Goal: Task Accomplishment & Management: Manage account settings

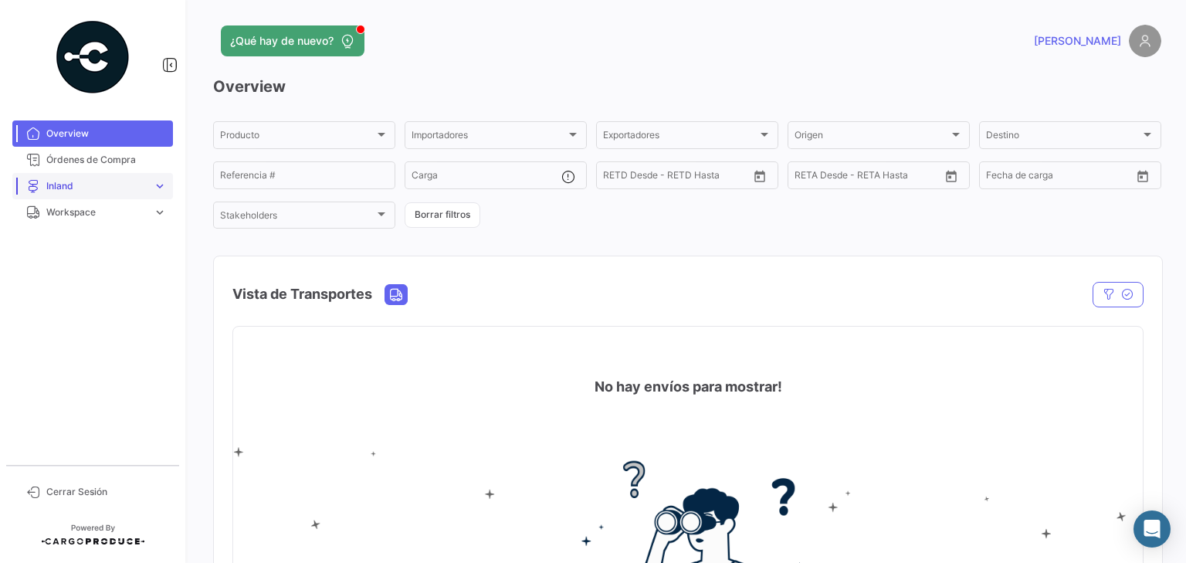
click at [97, 185] on span "Inland" at bounding box center [96, 186] width 100 height 14
click at [75, 220] on span "Cargas Inland" at bounding box center [70, 219] width 61 height 14
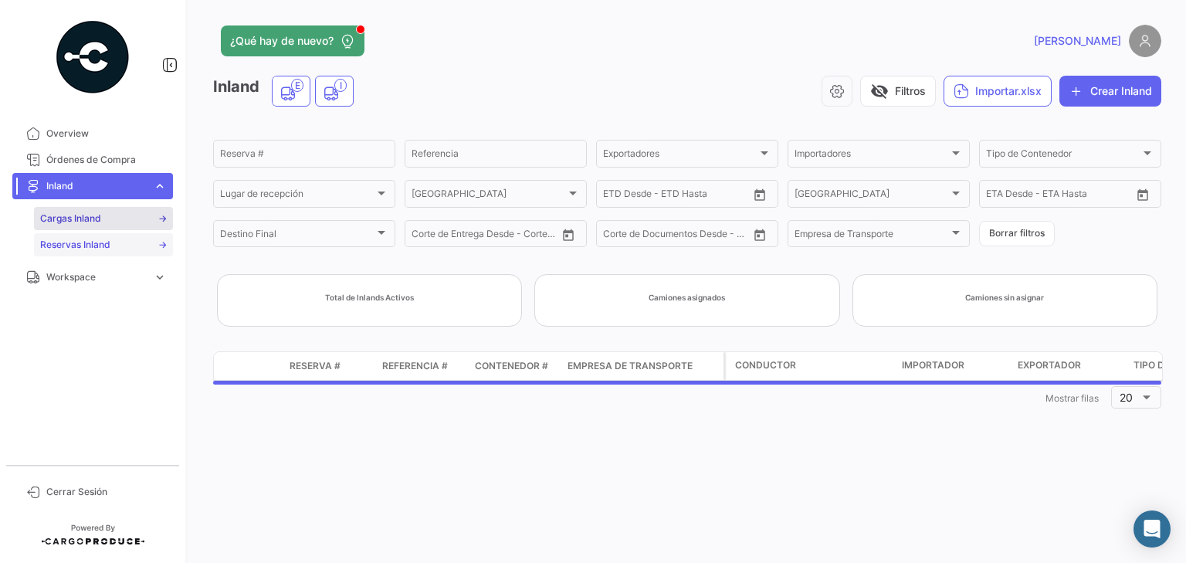
click at [76, 249] on span "Reservas Inland" at bounding box center [75, 245] width 70 height 14
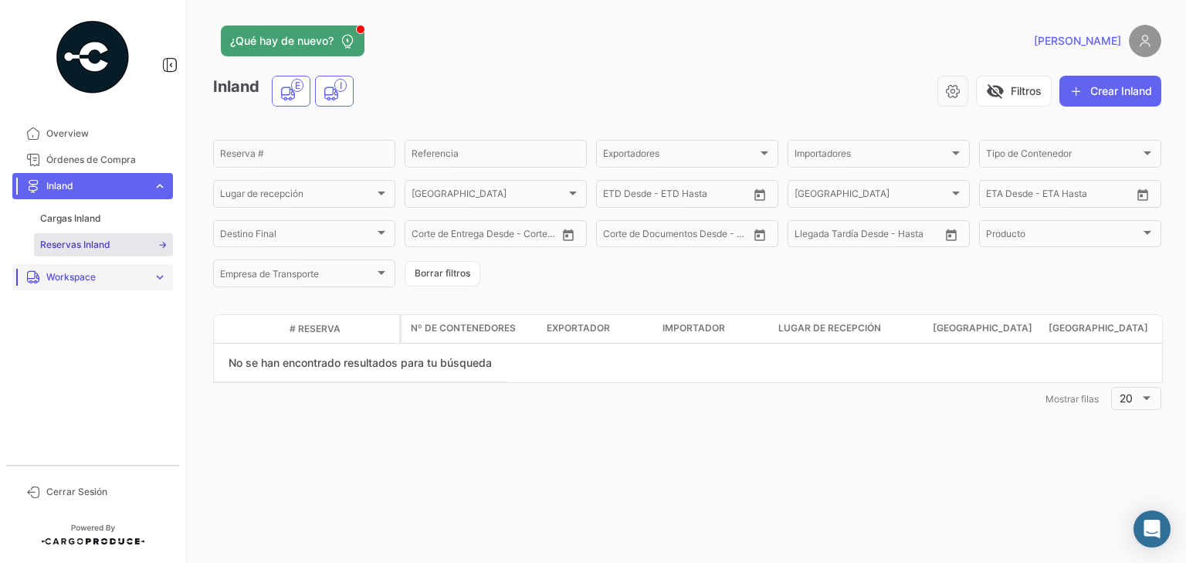
click at [69, 276] on span "Workspace" at bounding box center [96, 277] width 100 height 14
click at [56, 266] on span "Inland" at bounding box center [53, 271] width 27 height 14
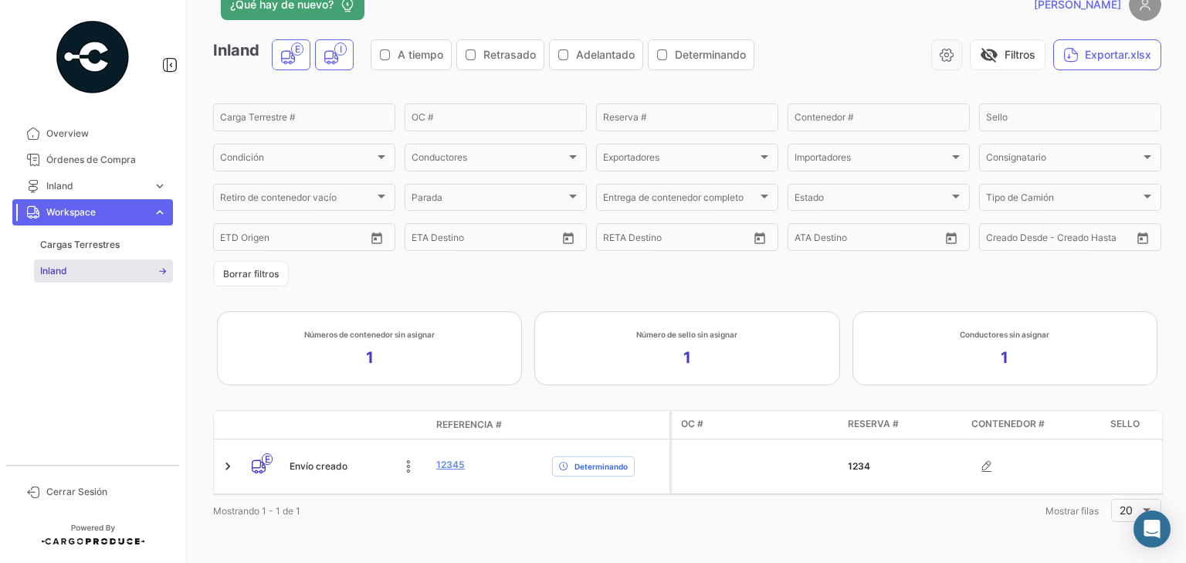
scroll to position [46, 0]
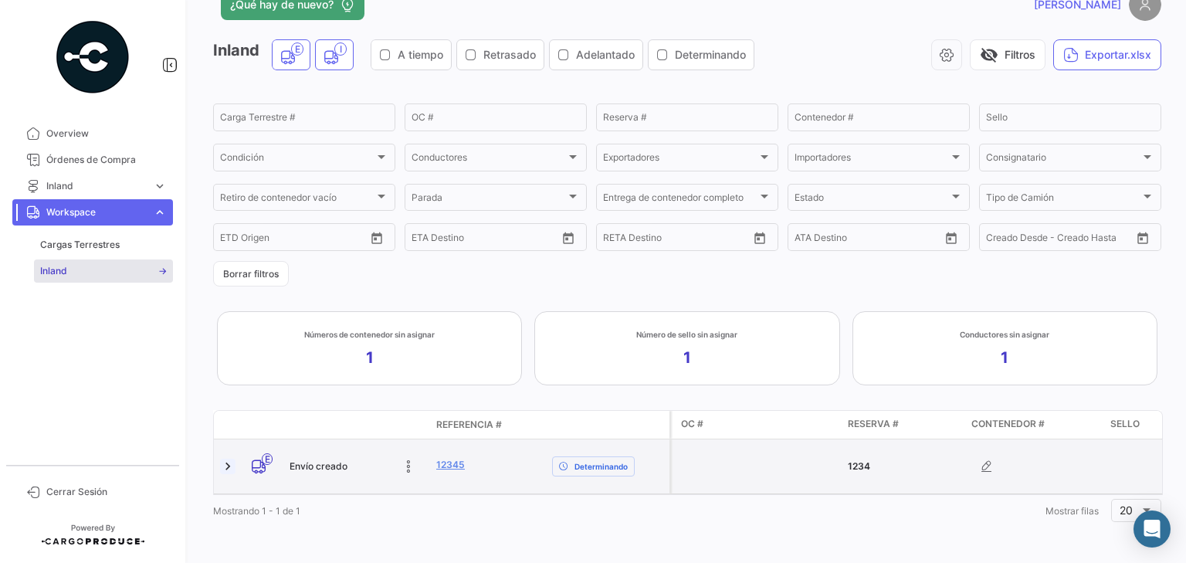
click at [223, 459] on link at bounding box center [227, 466] width 15 height 15
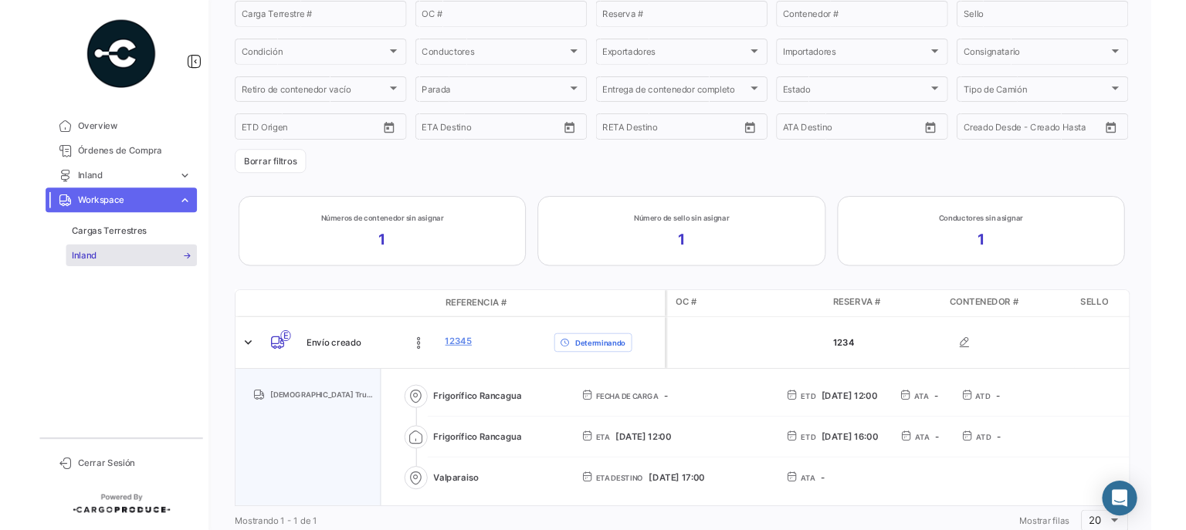
scroll to position [191, 0]
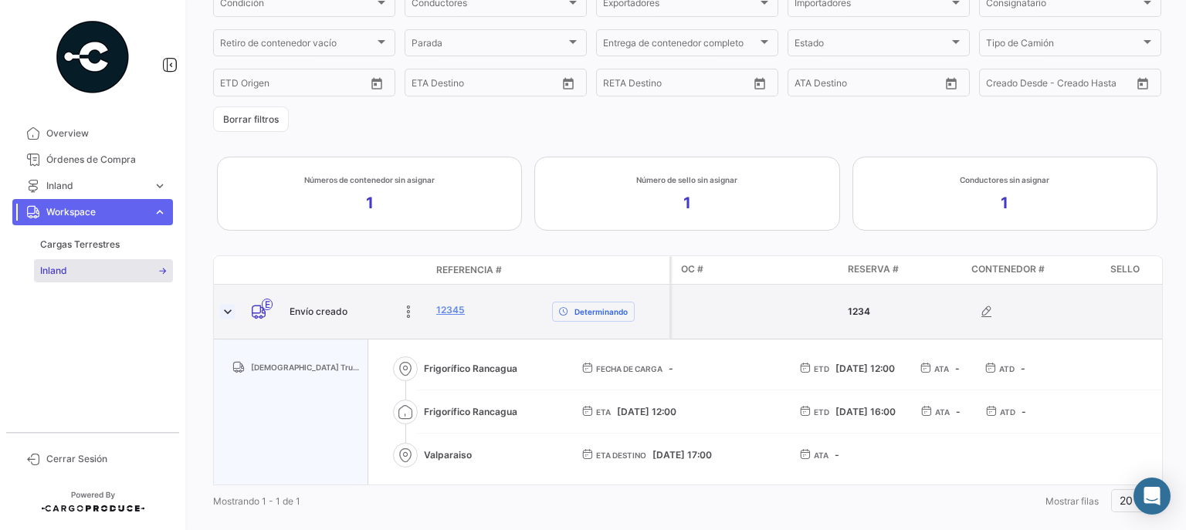
click at [229, 310] on link at bounding box center [227, 311] width 15 height 15
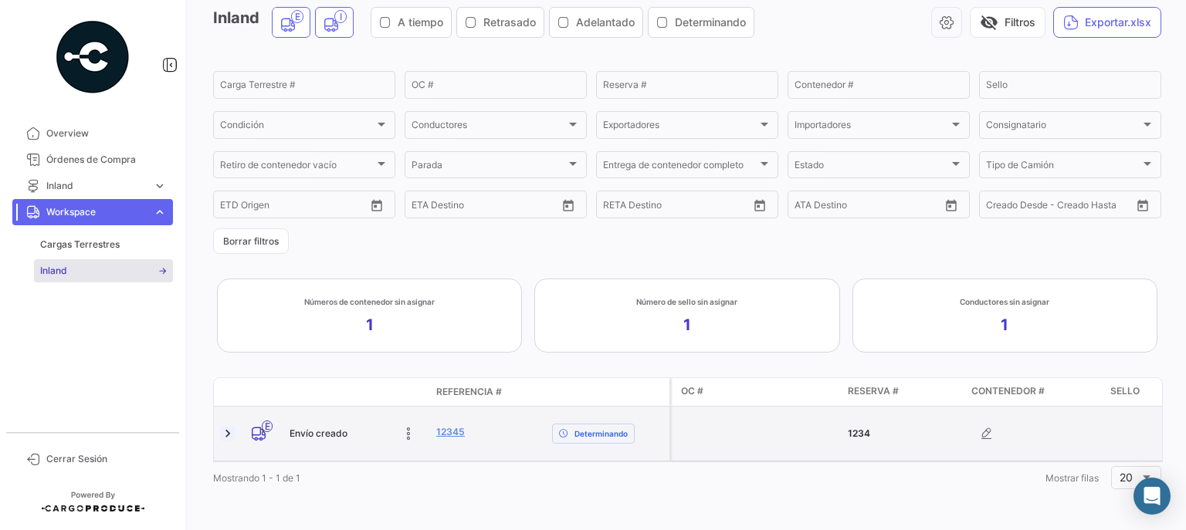
scroll to position [77, 0]
click at [230, 426] on link at bounding box center [227, 433] width 15 height 15
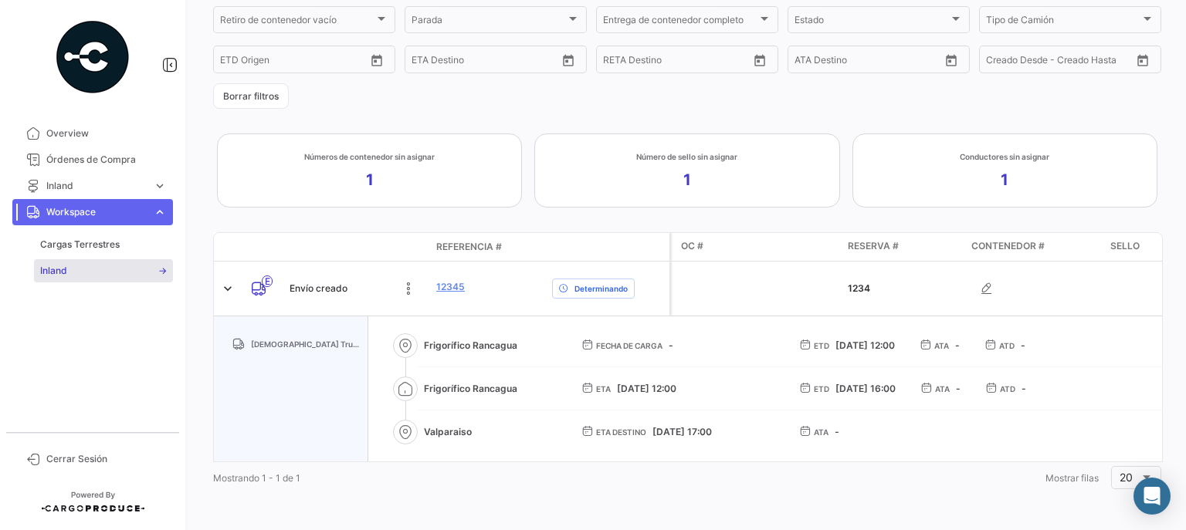
scroll to position [222, 0]
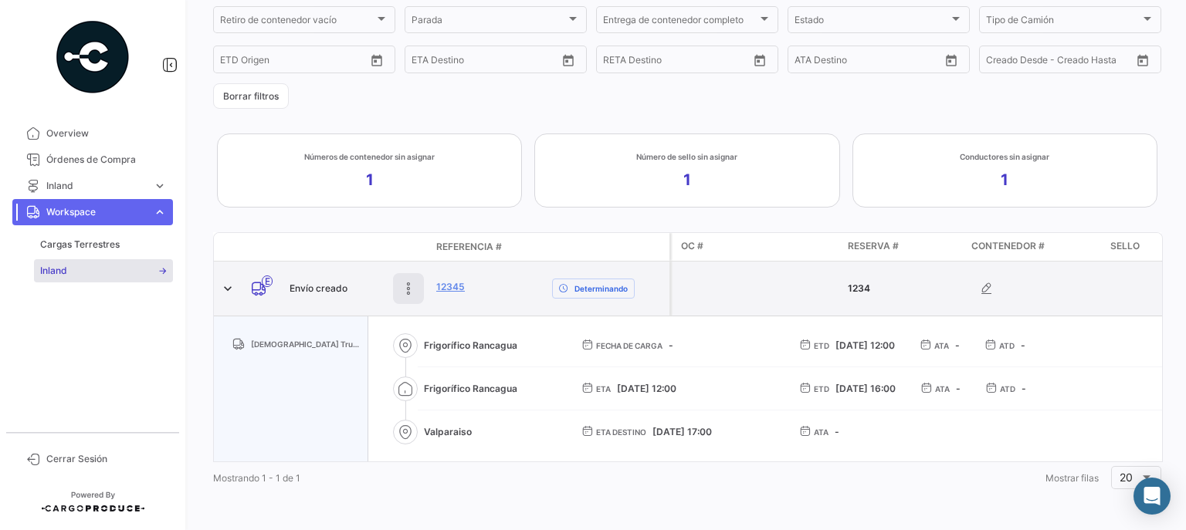
click at [412, 281] on icon at bounding box center [408, 288] width 15 height 15
click at [306, 281] on icon at bounding box center [304, 288] width 15 height 15
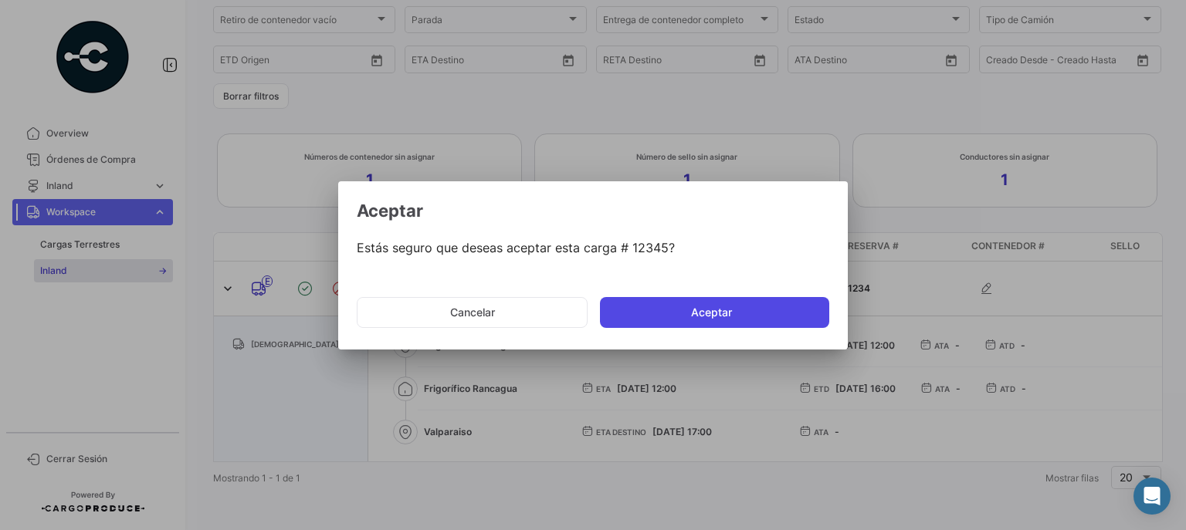
click at [717, 312] on button "Aceptar" at bounding box center [714, 312] width 229 height 31
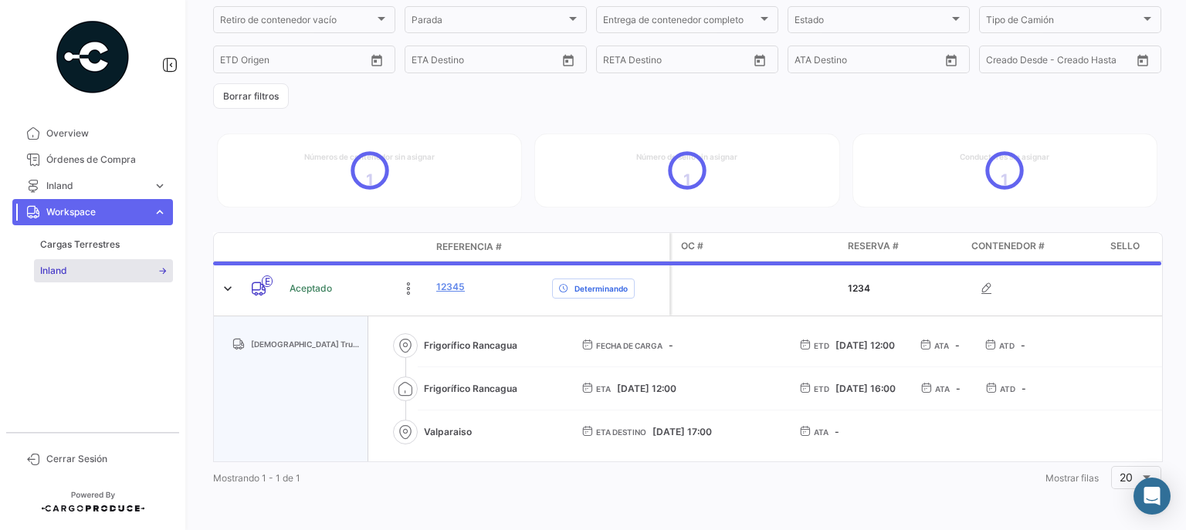
scroll to position [67, 0]
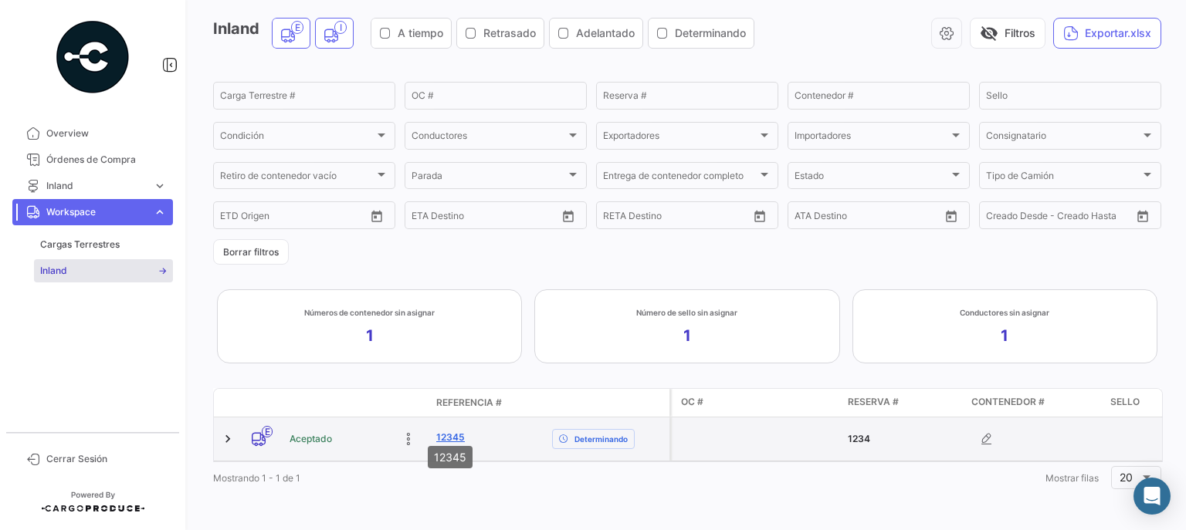
click at [451, 431] on link "12345" at bounding box center [450, 438] width 29 height 14
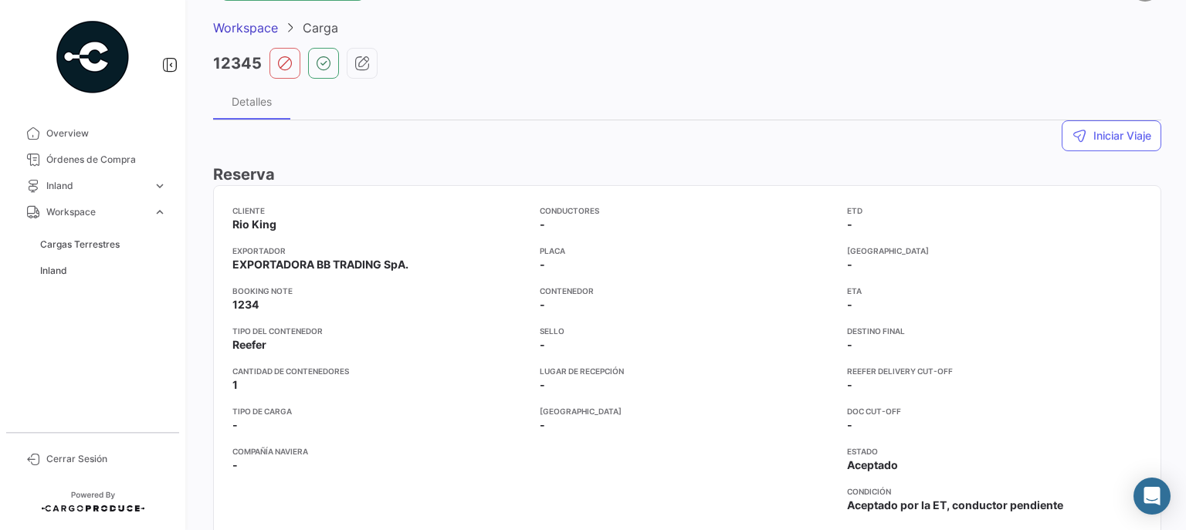
scroll to position [62, 0]
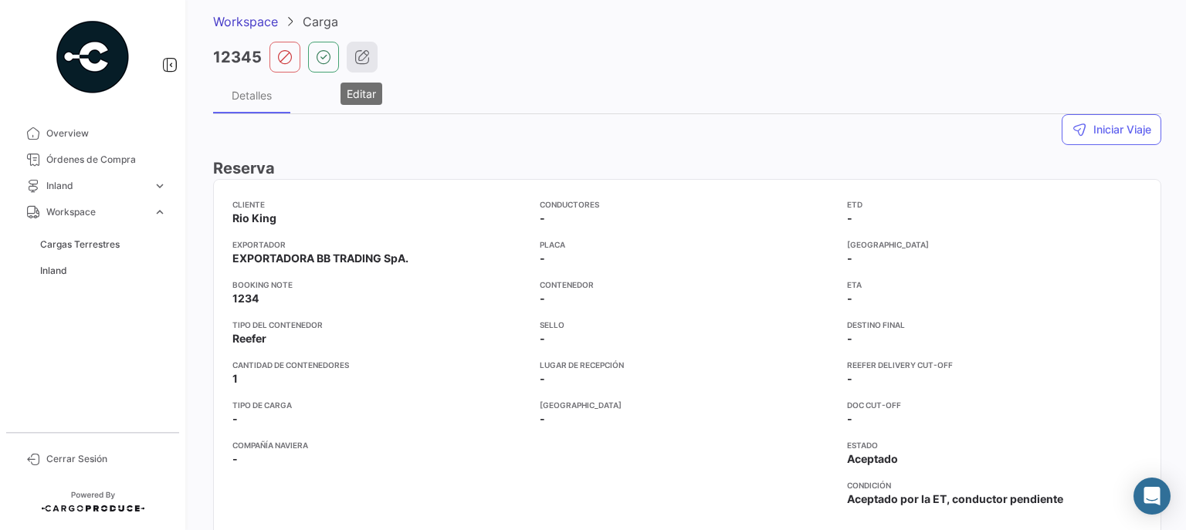
click at [365, 56] on icon "button" at bounding box center [361, 56] width 15 height 15
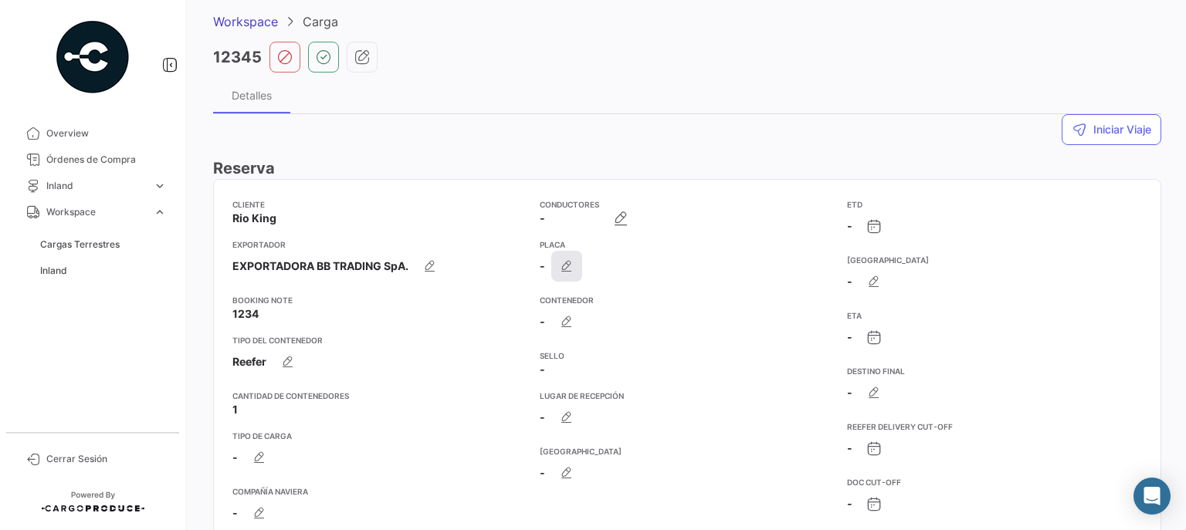
click at [565, 269] on icon "button" at bounding box center [566, 266] width 15 height 15
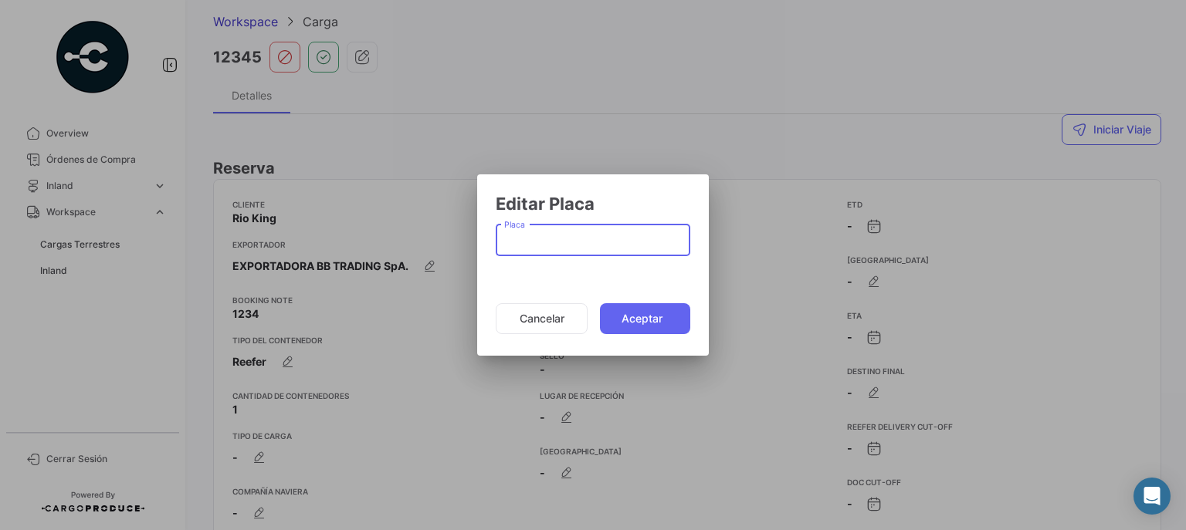
click at [581, 238] on input "Placa" at bounding box center [593, 243] width 178 height 13
type input "r"
type input "RKLG94"
click at [642, 316] on button "Aceptar" at bounding box center [645, 318] width 90 height 31
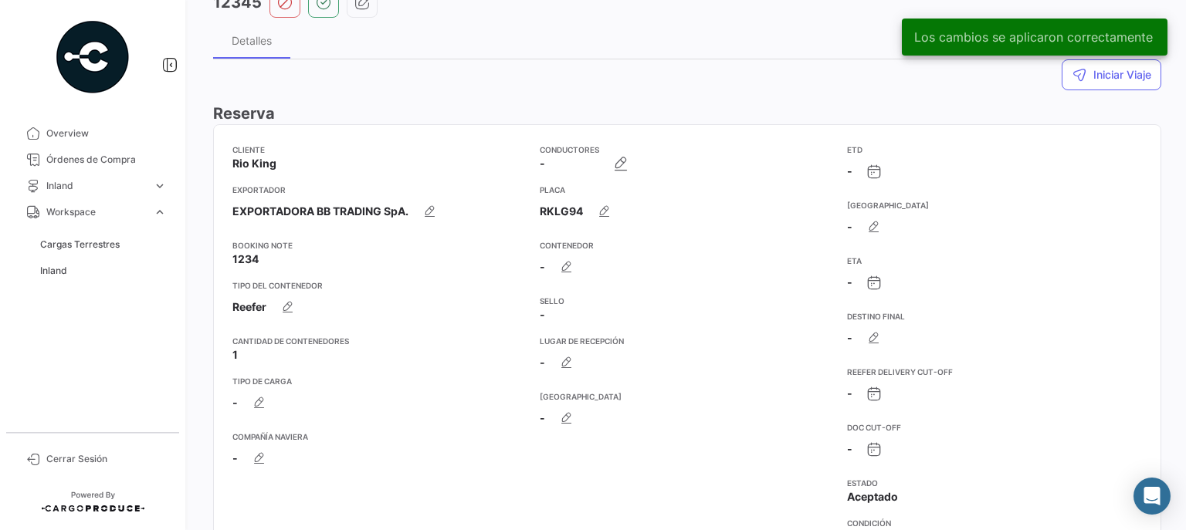
scroll to position [124, 0]
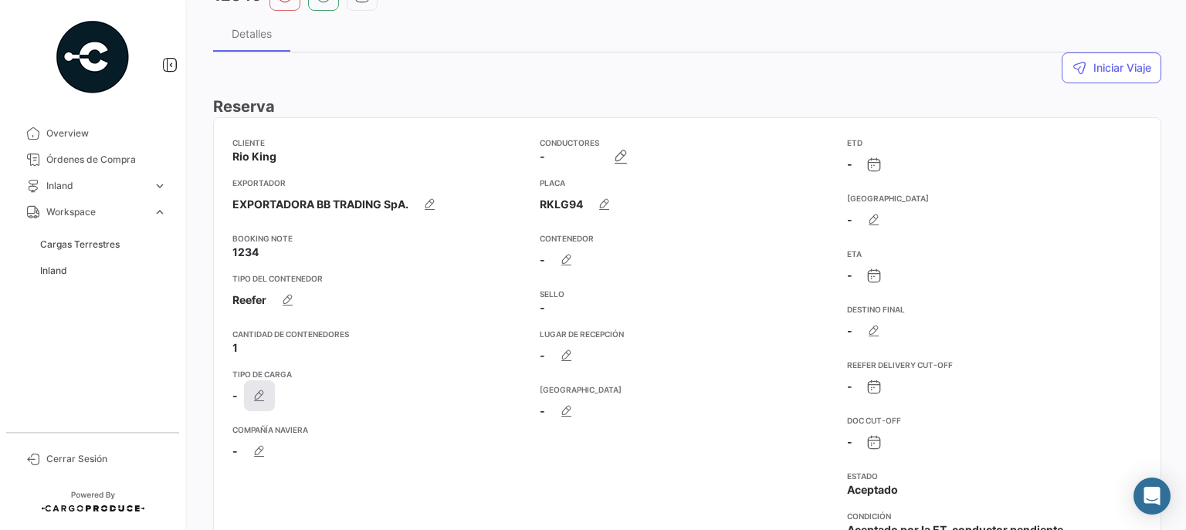
click at [262, 392] on icon "button" at bounding box center [259, 395] width 15 height 15
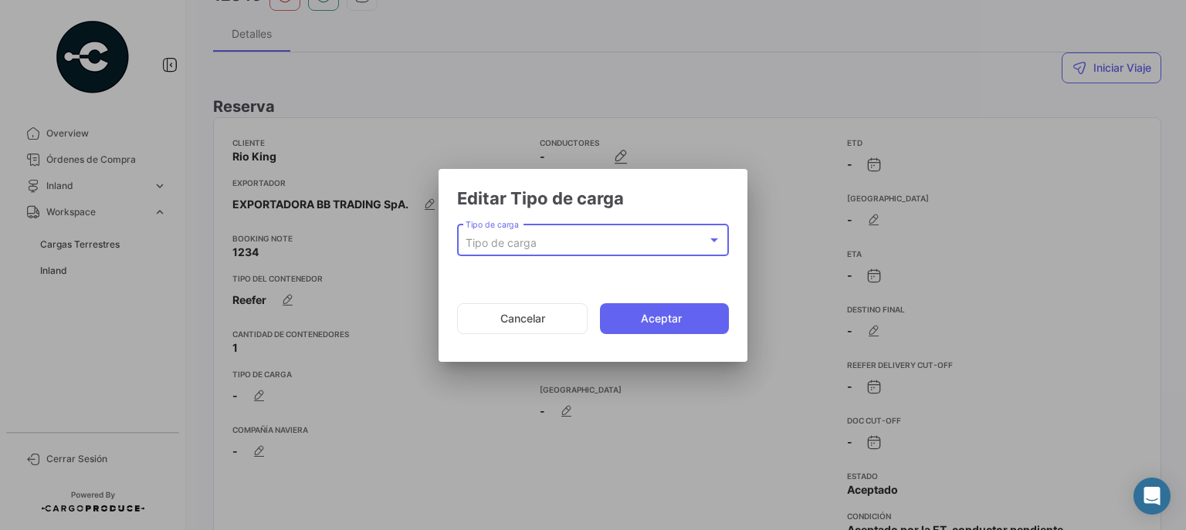
click at [615, 239] on div "Tipo de carga" at bounding box center [587, 243] width 242 height 13
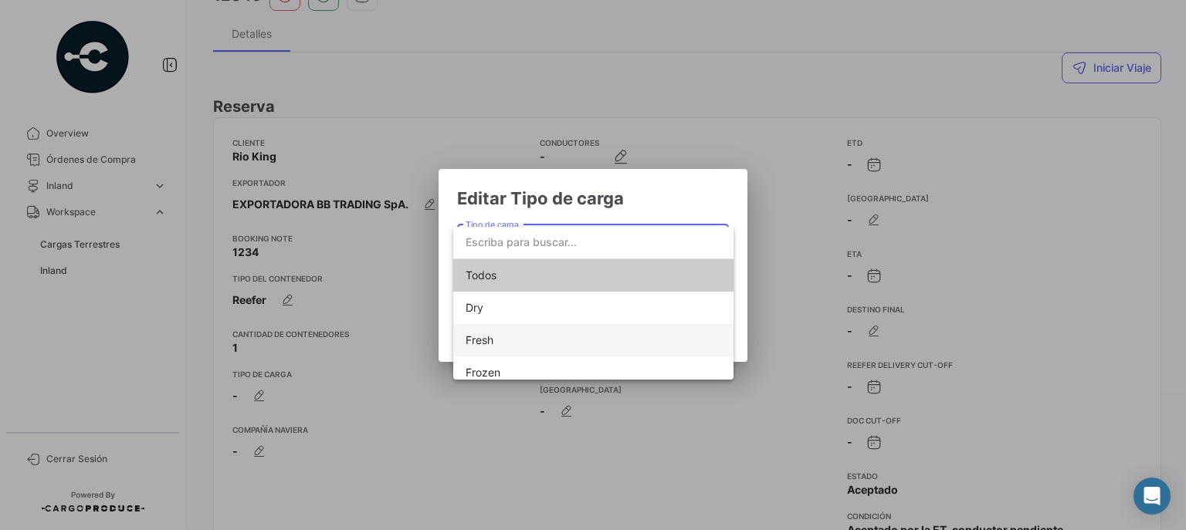
scroll to position [9, 0]
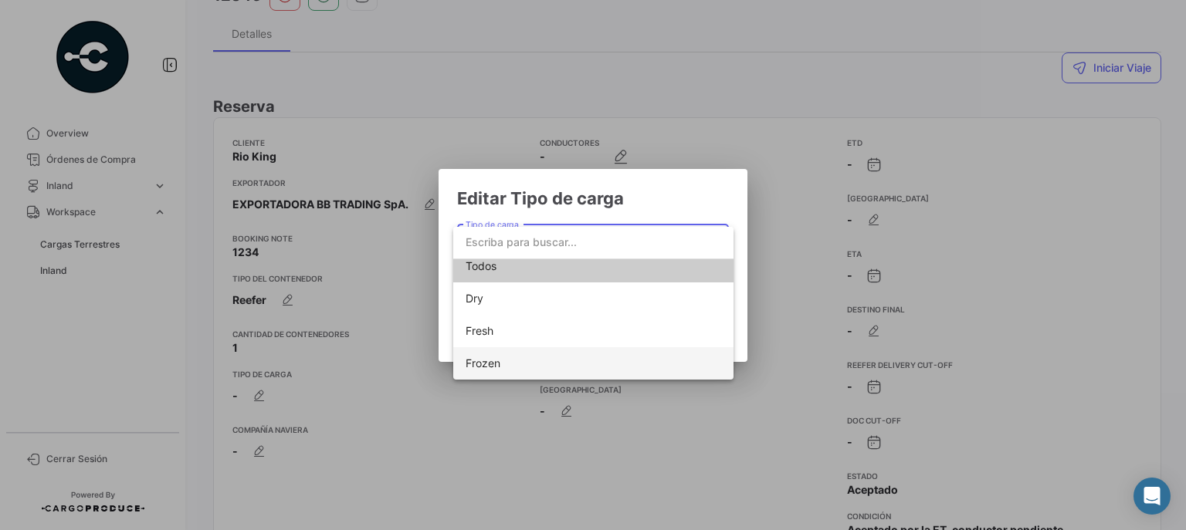
click at [491, 361] on span "Frozen" at bounding box center [483, 363] width 35 height 13
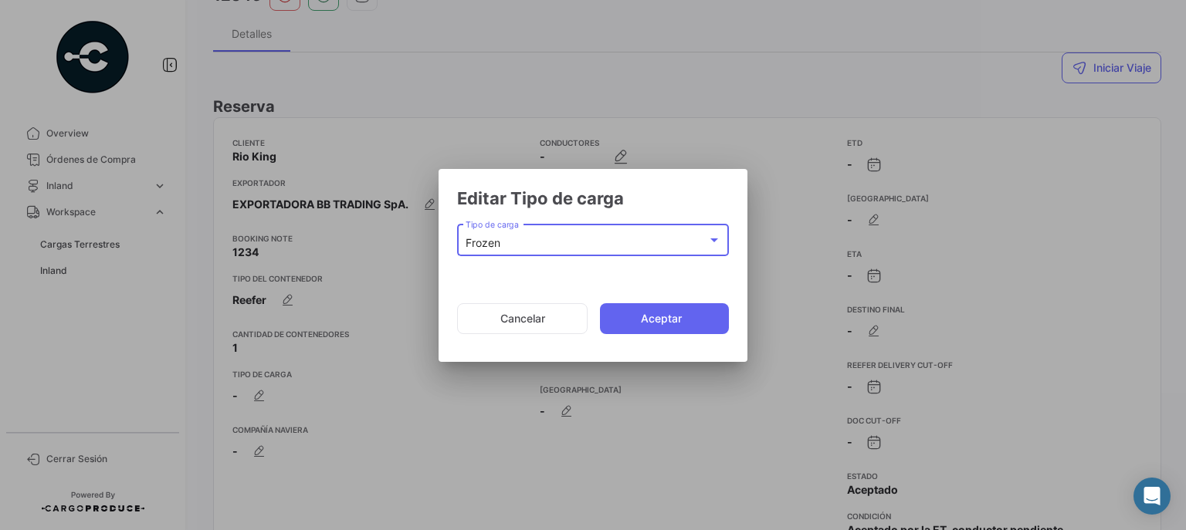
click at [649, 309] on button "Aceptar" at bounding box center [664, 318] width 129 height 31
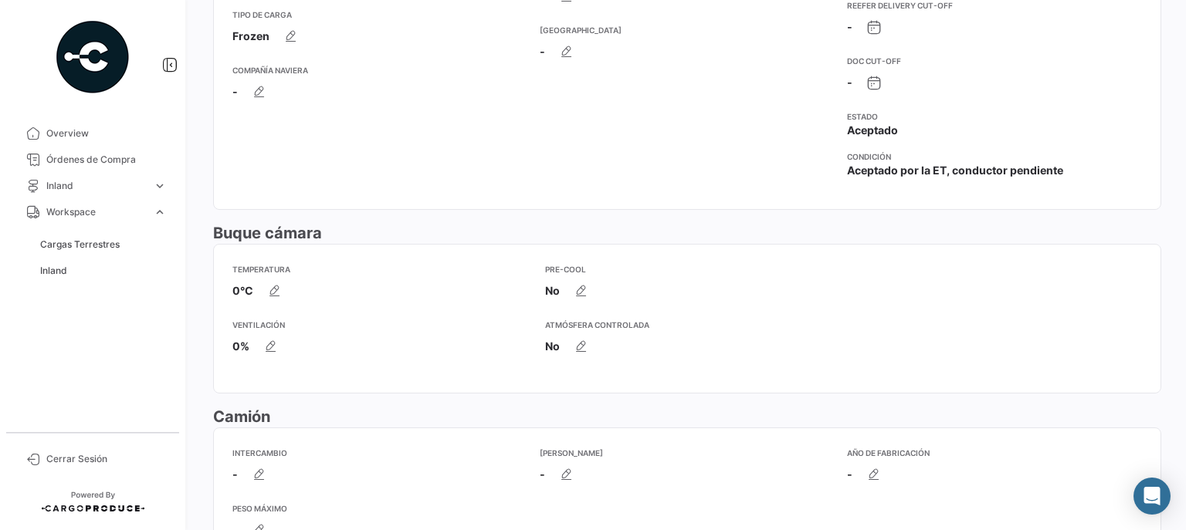
scroll to position [494, 0]
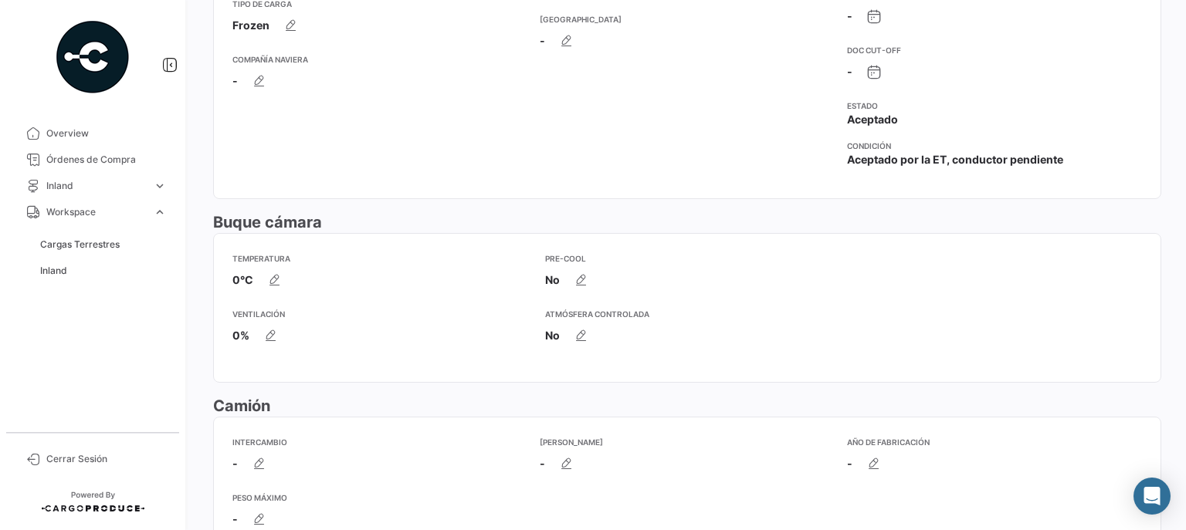
drag, startPoint x: 215, startPoint y: 216, endPoint x: 352, endPoint y: 217, distance: 136.7
click at [352, 217] on h3 "Buque cámara" at bounding box center [687, 223] width 948 height 22
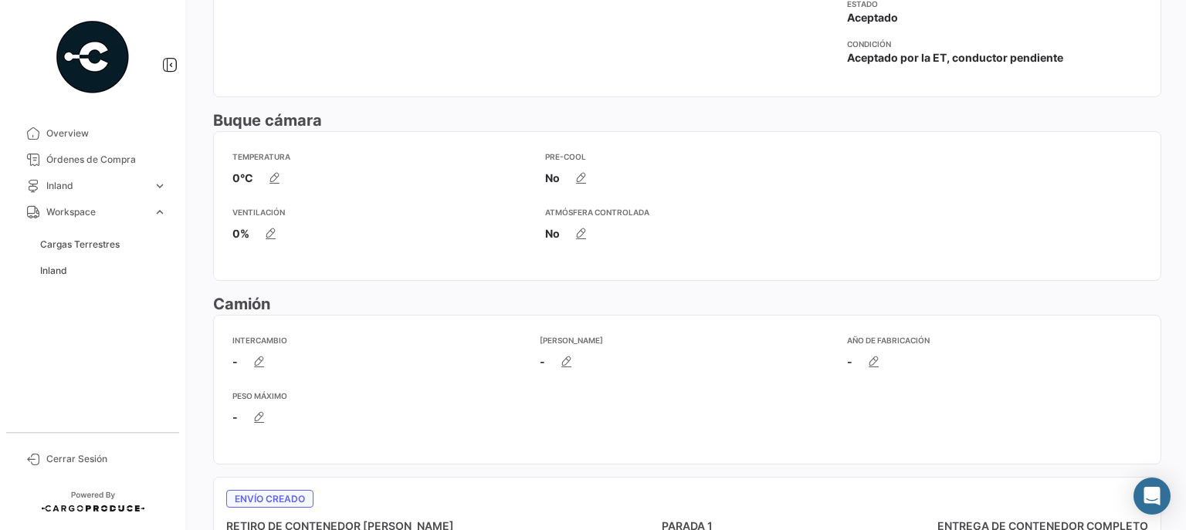
scroll to position [618, 0]
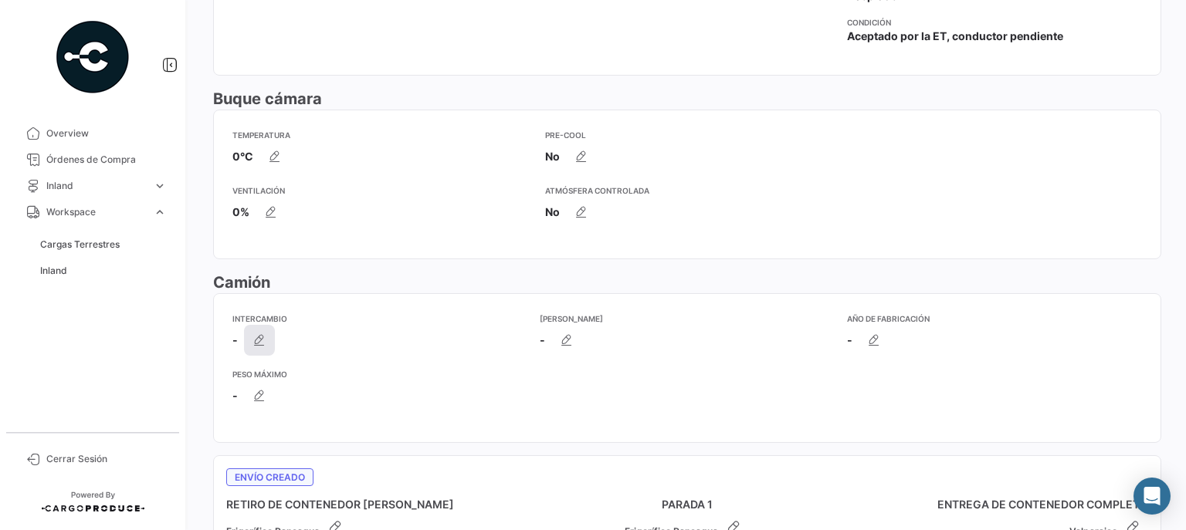
click at [259, 346] on icon "button" at bounding box center [259, 340] width 15 height 15
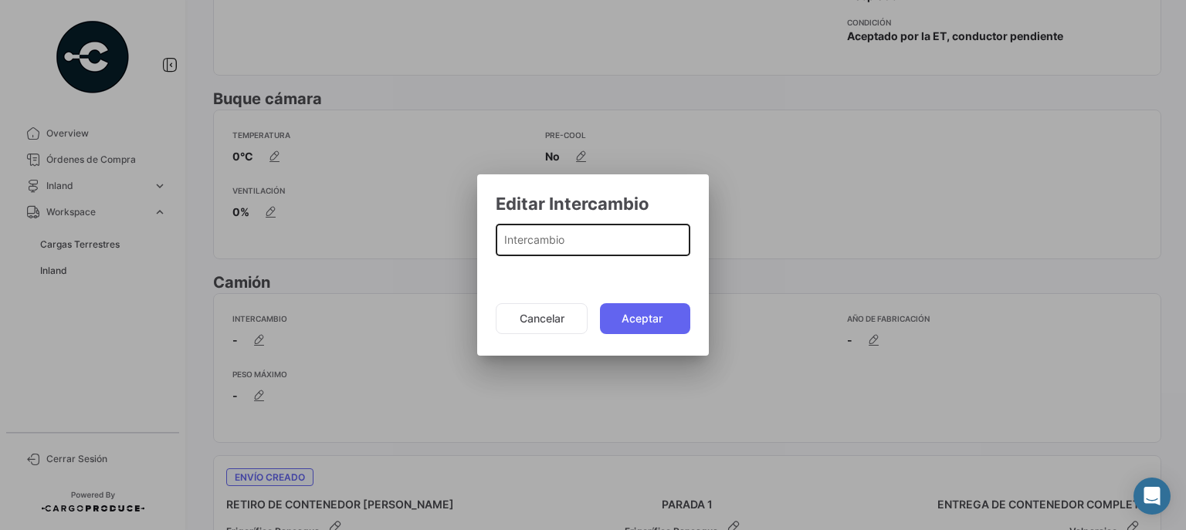
click at [591, 225] on div "Intercambio" at bounding box center [593, 239] width 178 height 36
click at [554, 319] on button "Cancelar" at bounding box center [542, 318] width 92 height 31
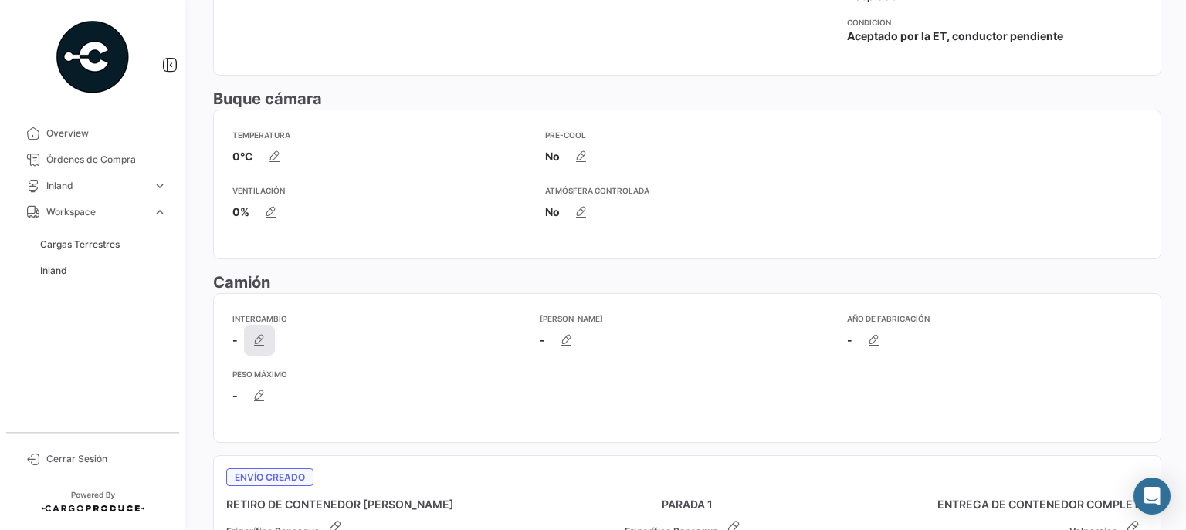
click at [259, 340] on icon "button" at bounding box center [259, 340] width 15 height 15
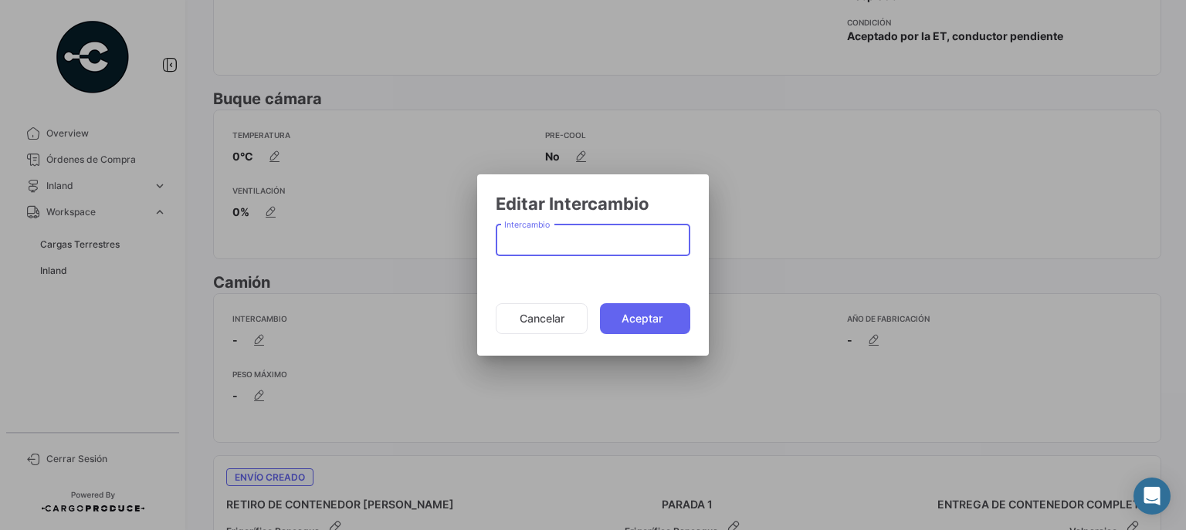
click at [573, 230] on div "Intercambio" at bounding box center [593, 239] width 178 height 36
click at [571, 239] on input "Intercambio" at bounding box center [593, 243] width 178 height 13
click at [876, 195] on div at bounding box center [593, 265] width 1186 height 530
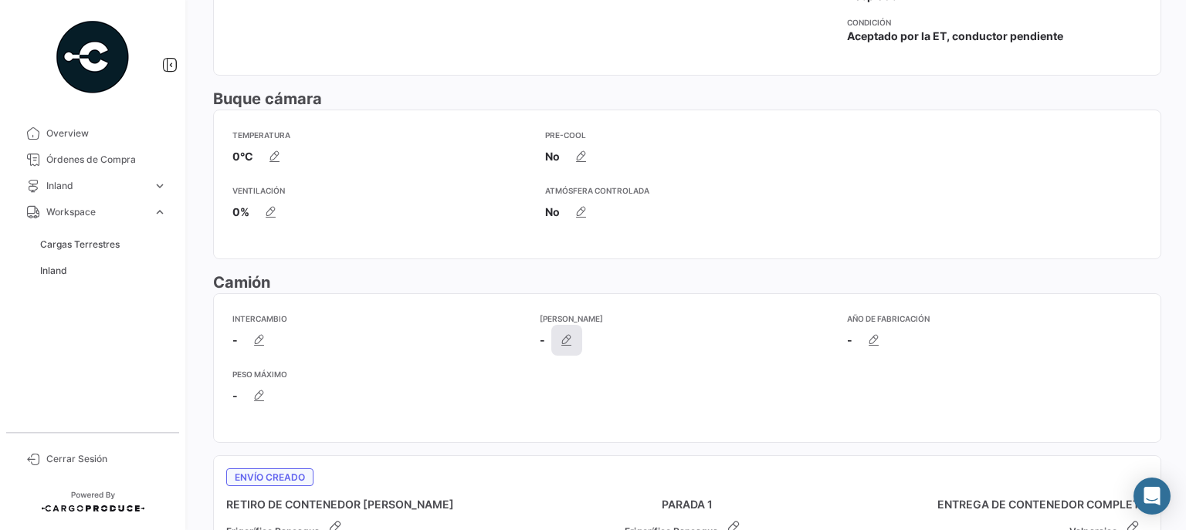
click at [574, 340] on button "button" at bounding box center [566, 340] width 31 height 31
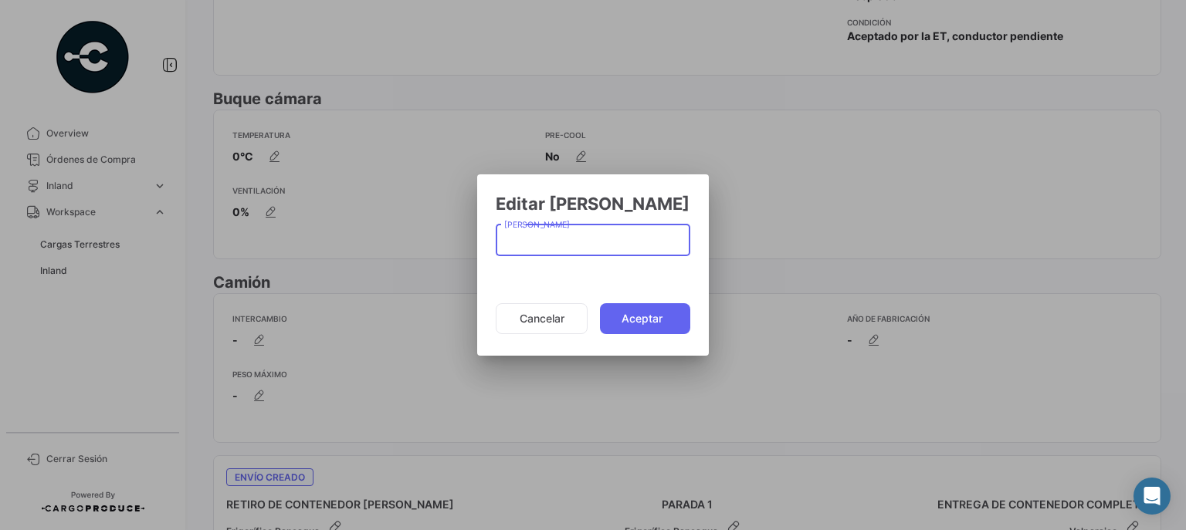
click at [902, 185] on div at bounding box center [593, 265] width 1186 height 530
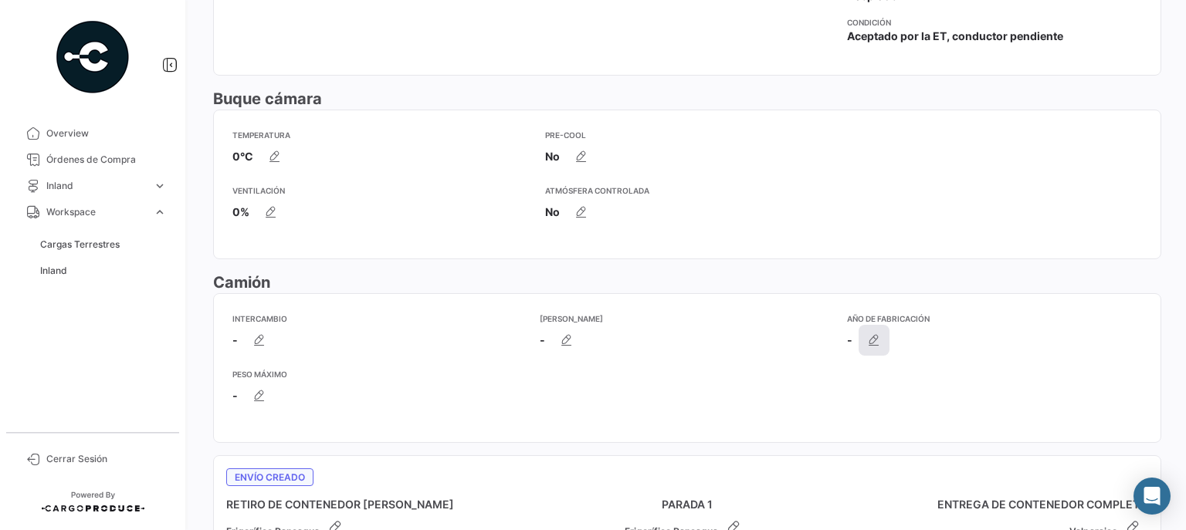
click at [876, 342] on icon "button" at bounding box center [873, 340] width 15 height 15
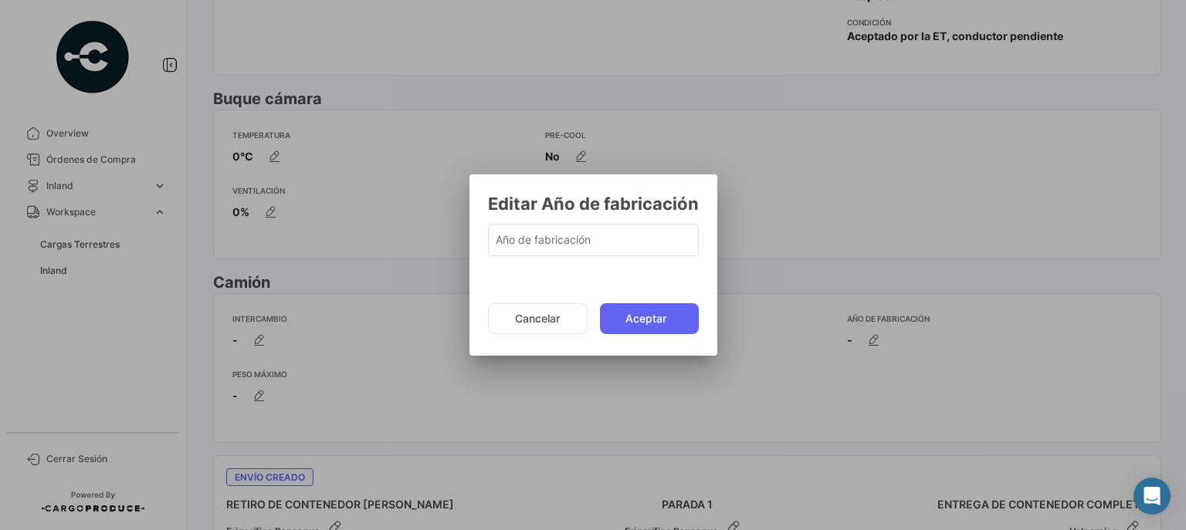
click at [889, 201] on div at bounding box center [593, 265] width 1186 height 530
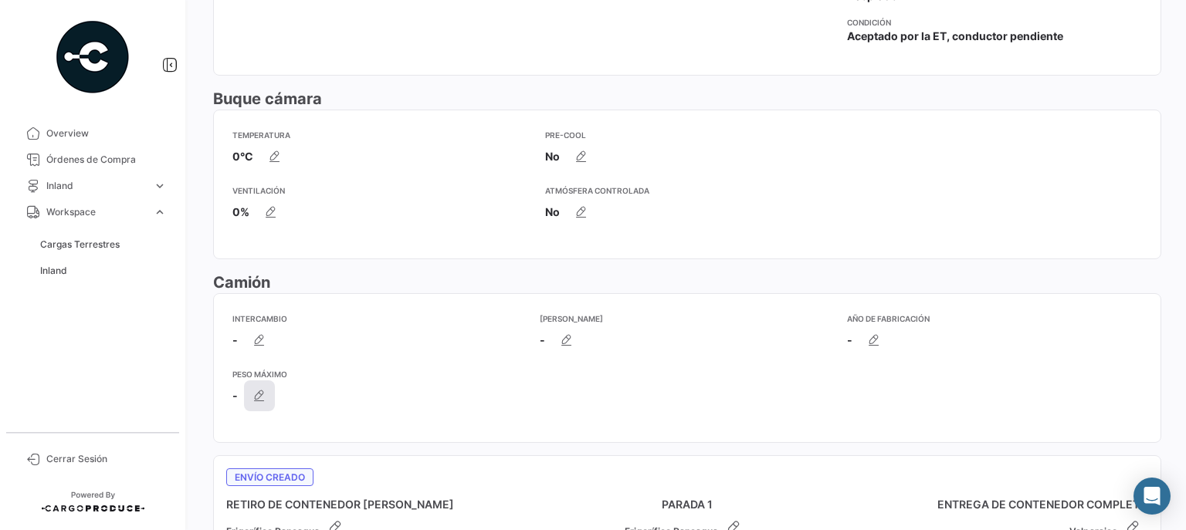
click at [268, 389] on button "button" at bounding box center [259, 396] width 31 height 31
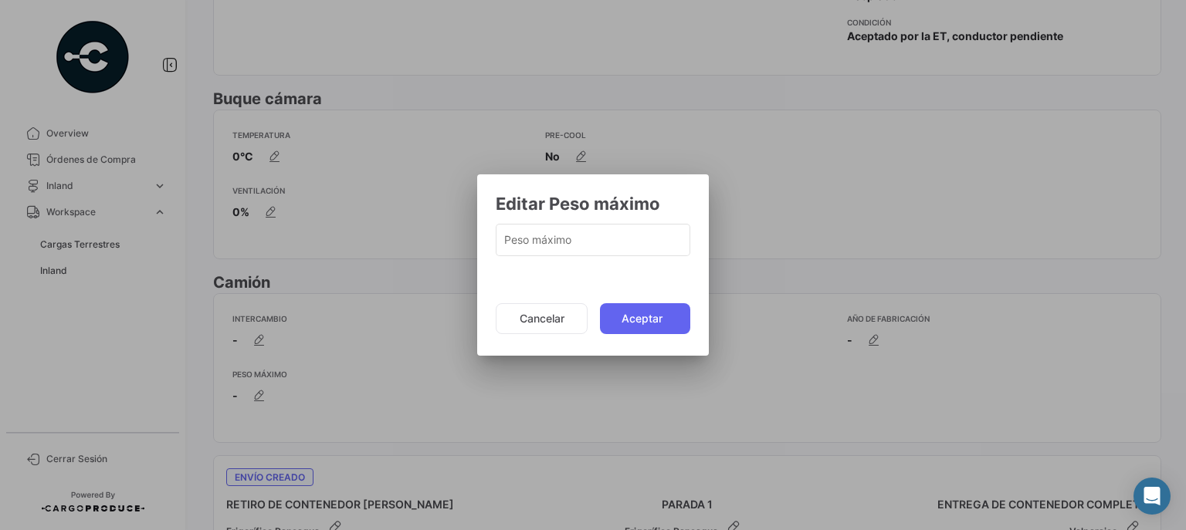
click at [868, 182] on div at bounding box center [593, 265] width 1186 height 530
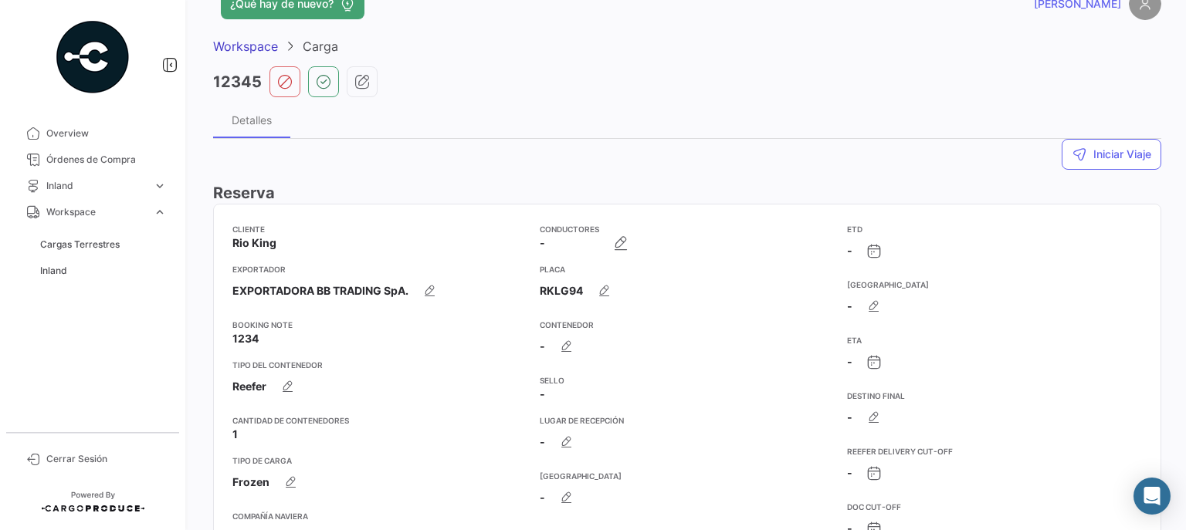
scroll to position [0, 0]
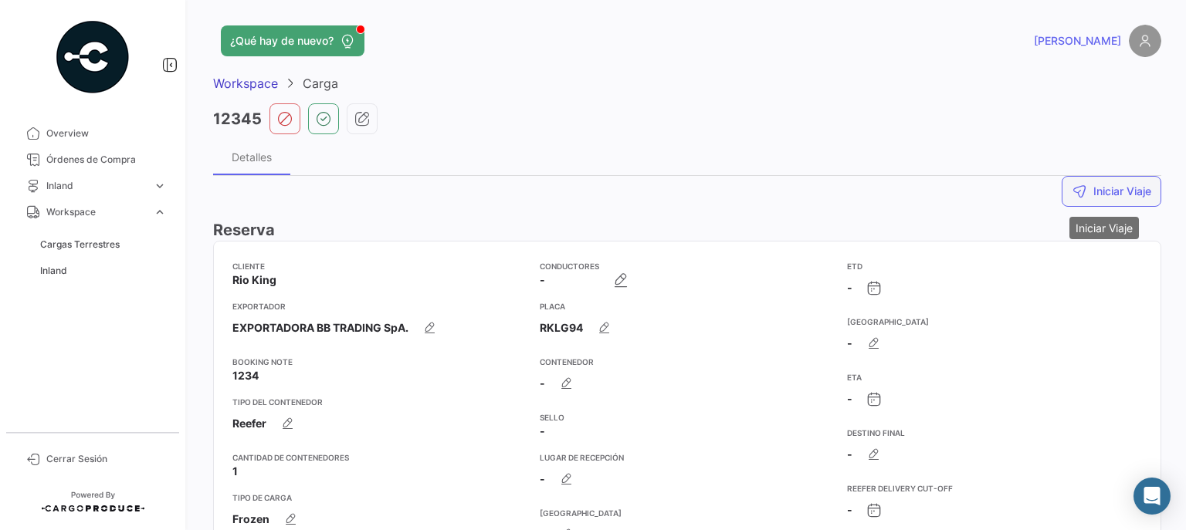
click at [1112, 191] on button "Iniciar Viaje" at bounding box center [1112, 191] width 100 height 31
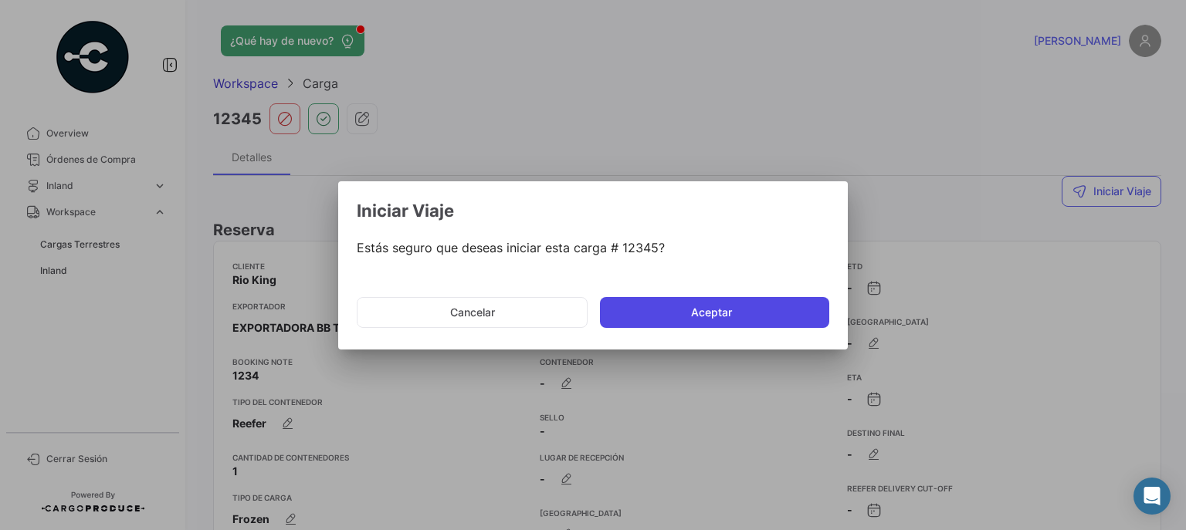
click at [713, 312] on button "Aceptar" at bounding box center [714, 312] width 229 height 31
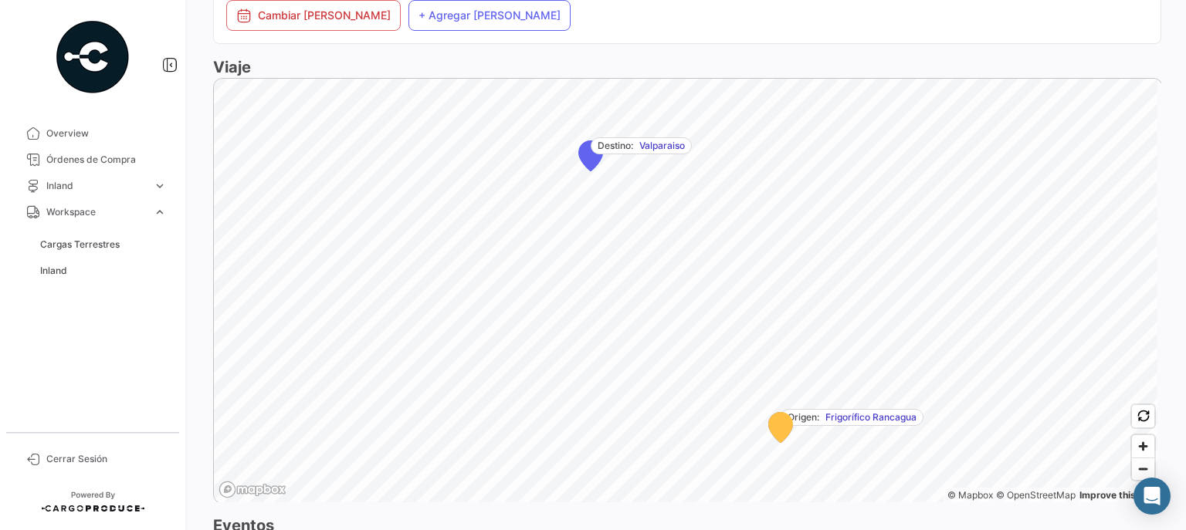
scroll to position [1297, 0]
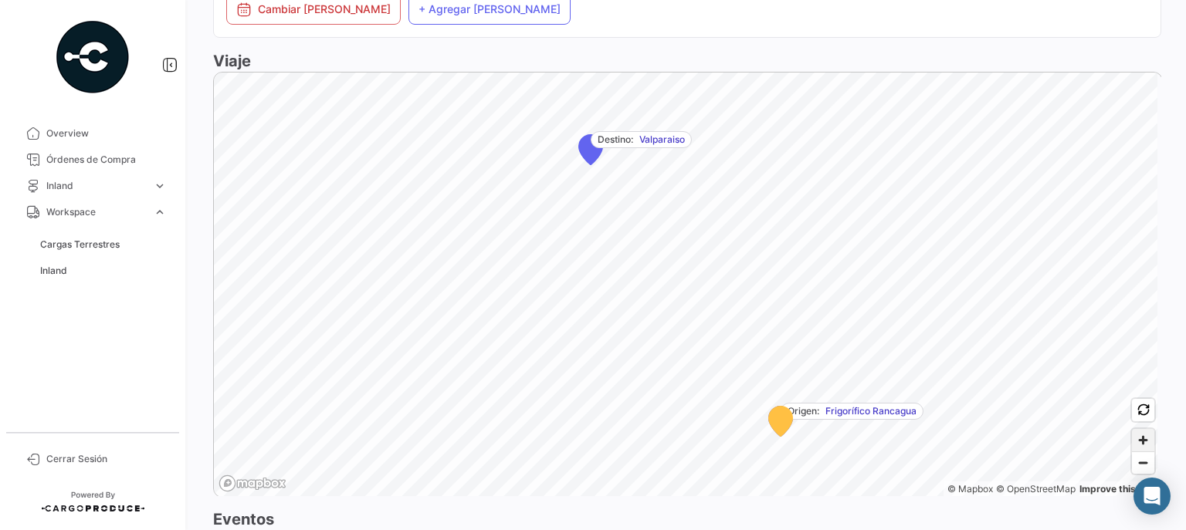
click at [1139, 435] on span "Zoom in" at bounding box center [1143, 440] width 22 height 22
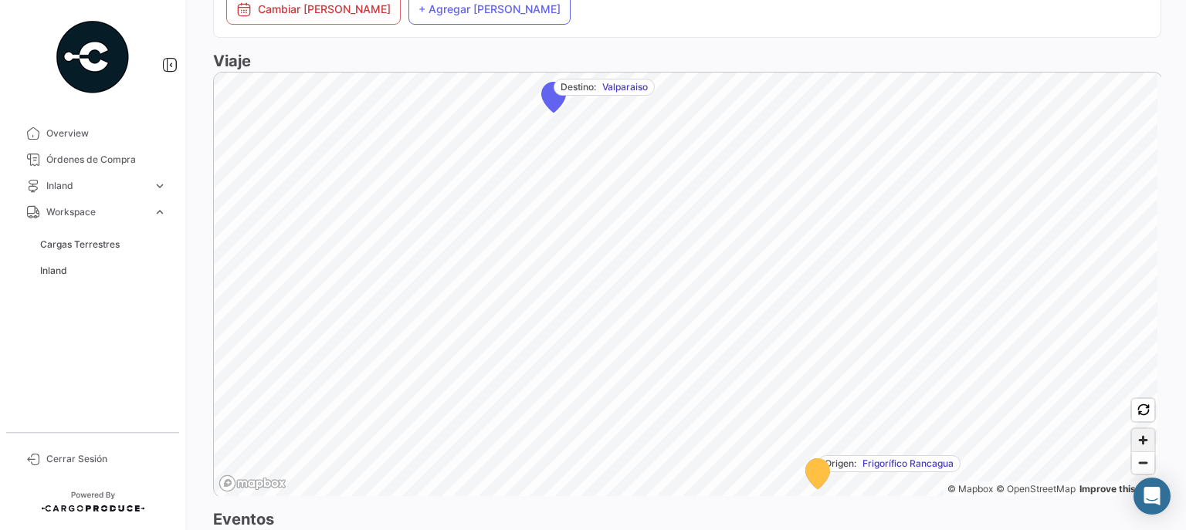
click at [1139, 435] on span "Zoom in" at bounding box center [1143, 440] width 22 height 22
click at [1136, 462] on span "Zoom out" at bounding box center [1143, 463] width 22 height 22
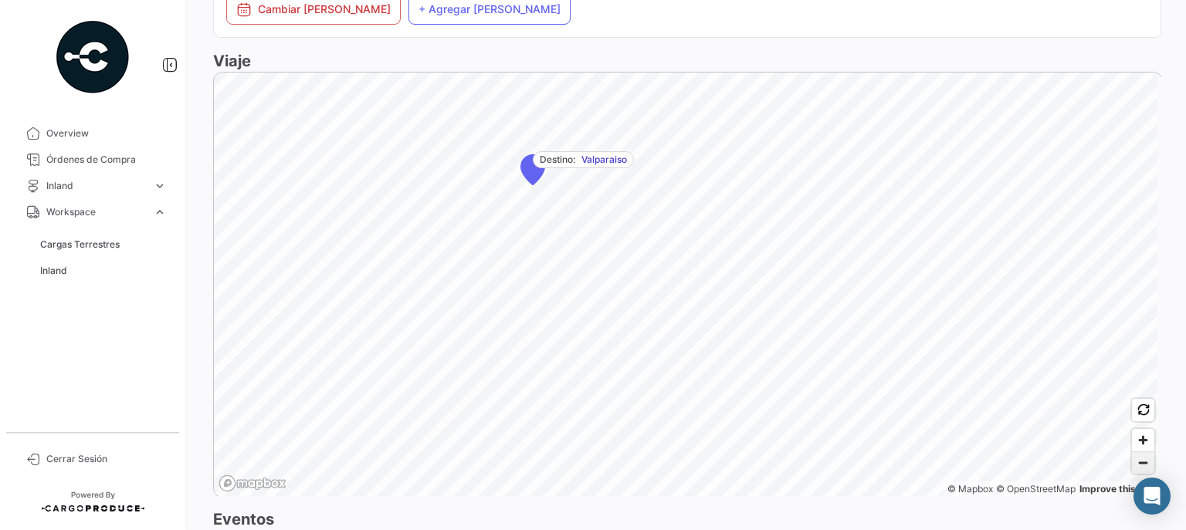
click at [1135, 462] on span "Zoom out" at bounding box center [1143, 463] width 22 height 22
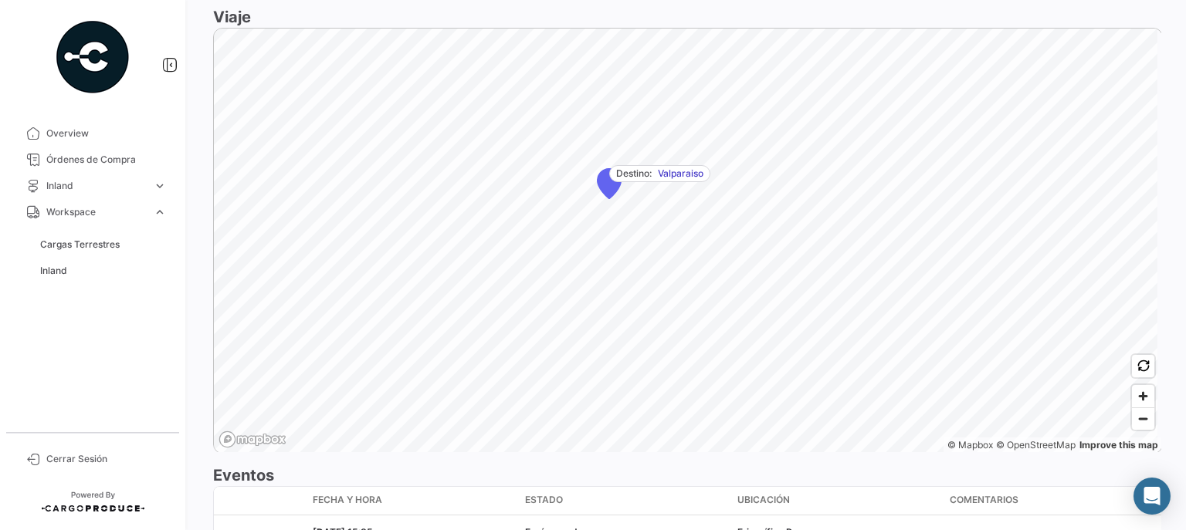
scroll to position [1421, 0]
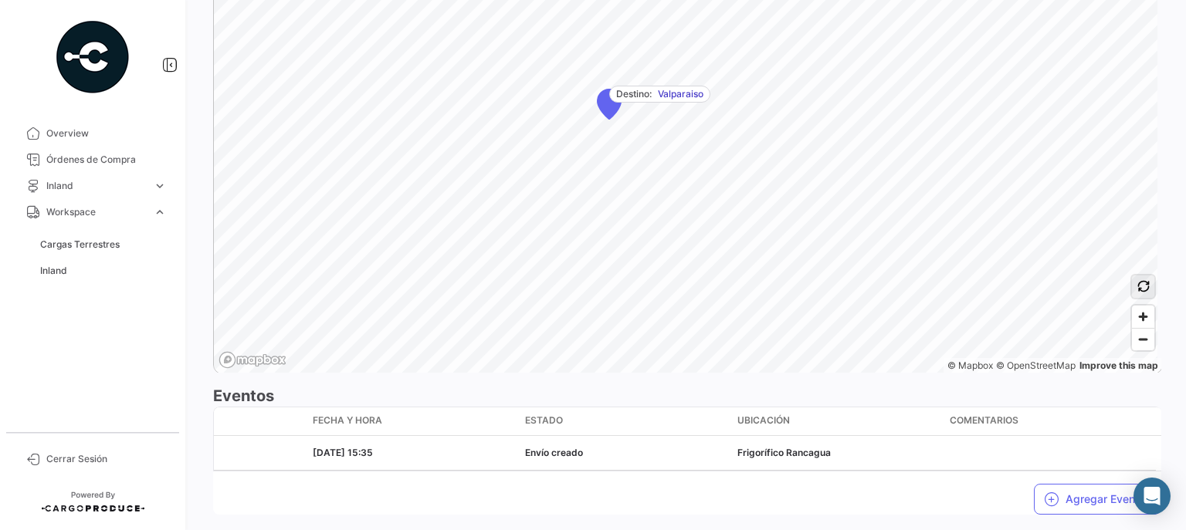
click at [1143, 293] on button "button" at bounding box center [1143, 287] width 22 height 22
click at [1140, 280] on icon "button" at bounding box center [1143, 286] width 12 height 12
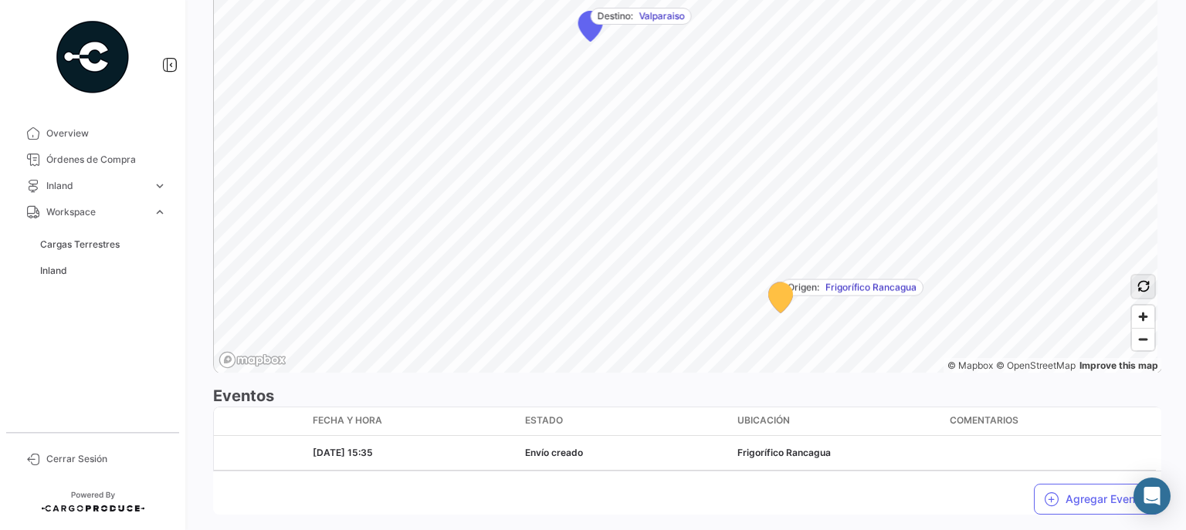
click at [1140, 280] on icon "button" at bounding box center [1143, 286] width 12 height 12
